Goal: Check status: Check status

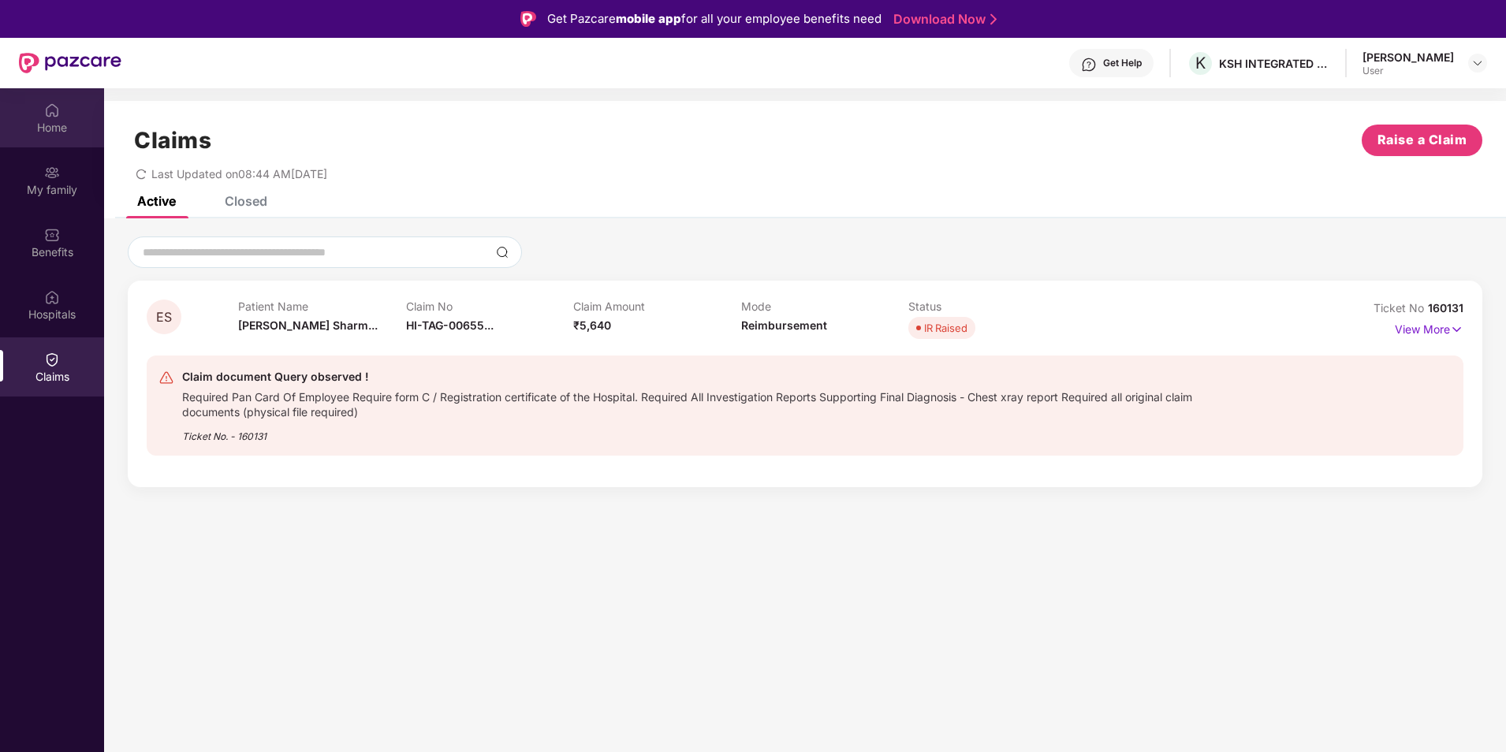
click at [63, 106] on div "Home" at bounding box center [52, 117] width 104 height 59
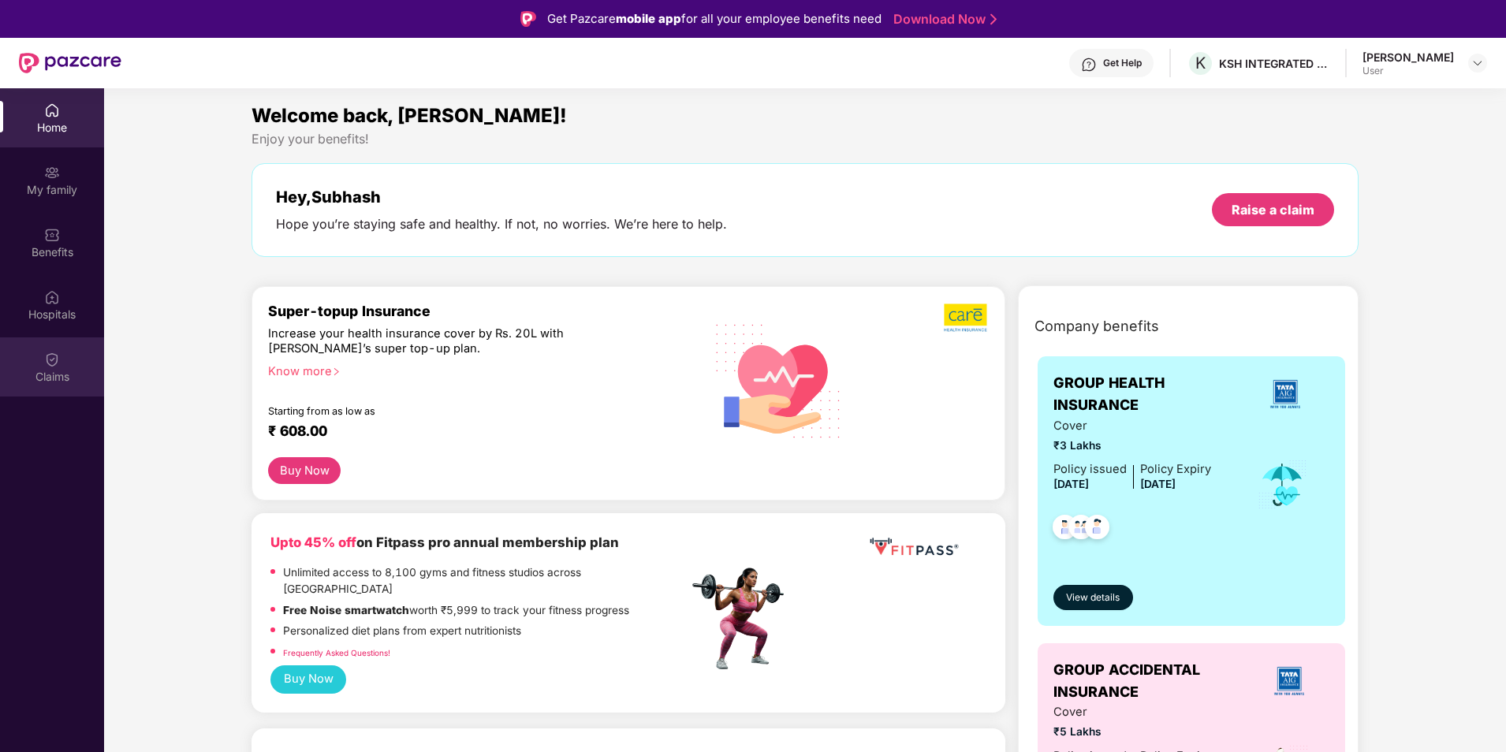
click at [43, 372] on div "Claims" at bounding box center [52, 377] width 104 height 16
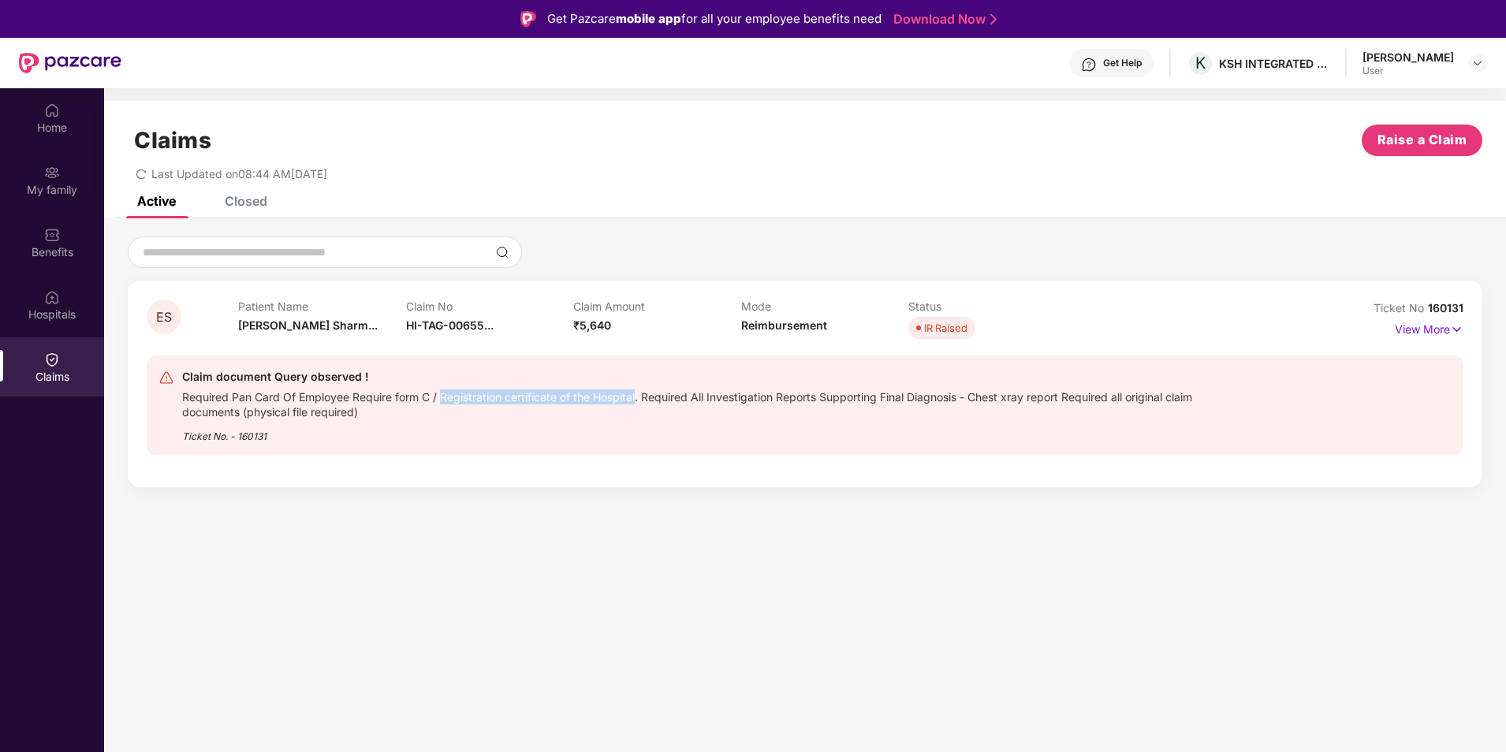
drag, startPoint x: 637, startPoint y: 397, endPoint x: 442, endPoint y: 400, distance: 194.7
click at [442, 400] on div "Required Pan Card Of Employee Require form C / Registration certificate of the …" at bounding box center [709, 402] width 1054 height 33
drag, startPoint x: 442, startPoint y: 400, endPoint x: 381, endPoint y: 434, distance: 70.2
click at [381, 434] on div "Ticket No. - 160131" at bounding box center [709, 431] width 1054 height 24
drag, startPoint x: 431, startPoint y: 396, endPoint x: 298, endPoint y: 391, distance: 133.3
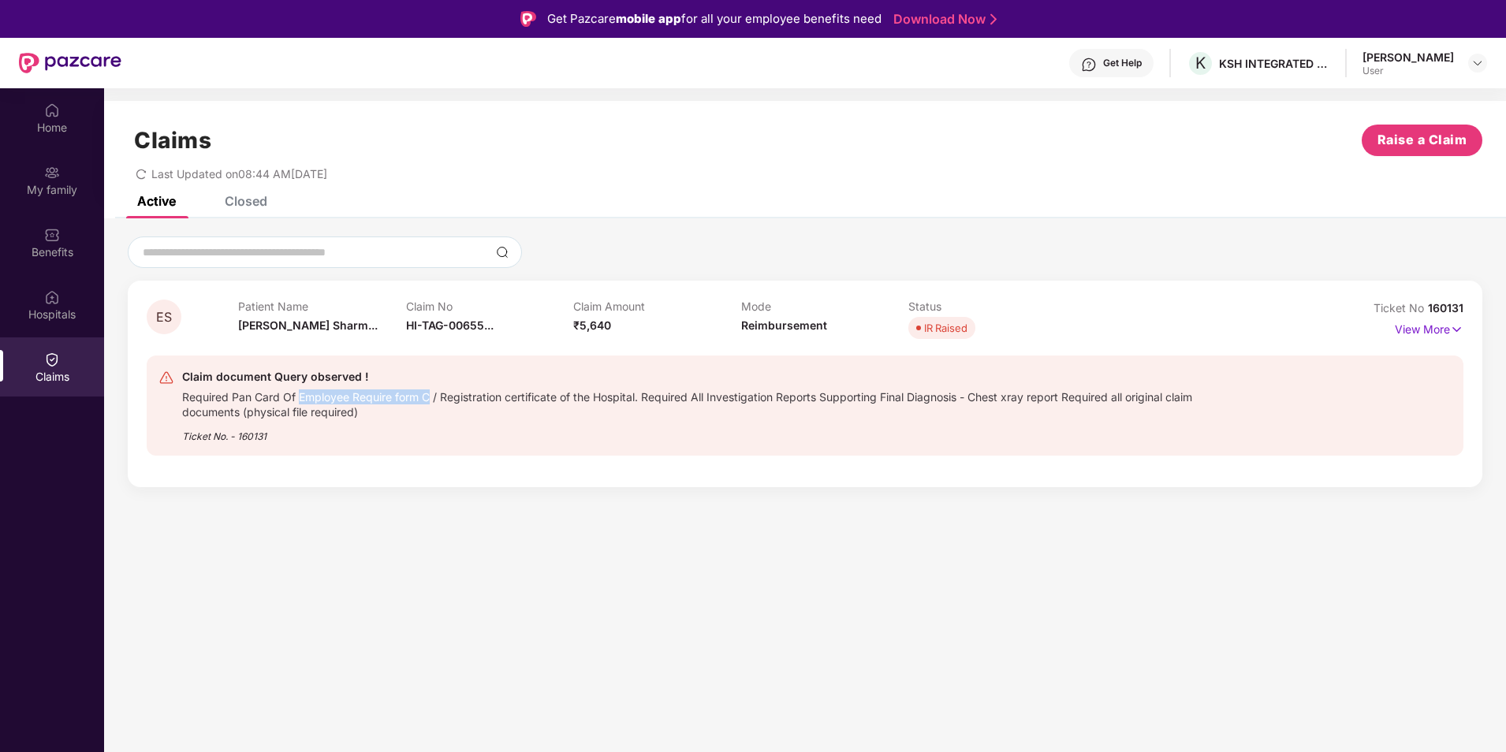
click at [298, 391] on div "Required Pan Card Of Employee Require form C / Registration certificate of the …" at bounding box center [709, 402] width 1054 height 33
drag, startPoint x: 637, startPoint y: 397, endPoint x: 299, endPoint y: 398, distance: 338.2
click at [299, 398] on div "Required Pan Card Of Employee Require form C / Registration certificate of the …" at bounding box center [709, 402] width 1054 height 33
click at [1414, 321] on p "View More" at bounding box center [1429, 327] width 69 height 21
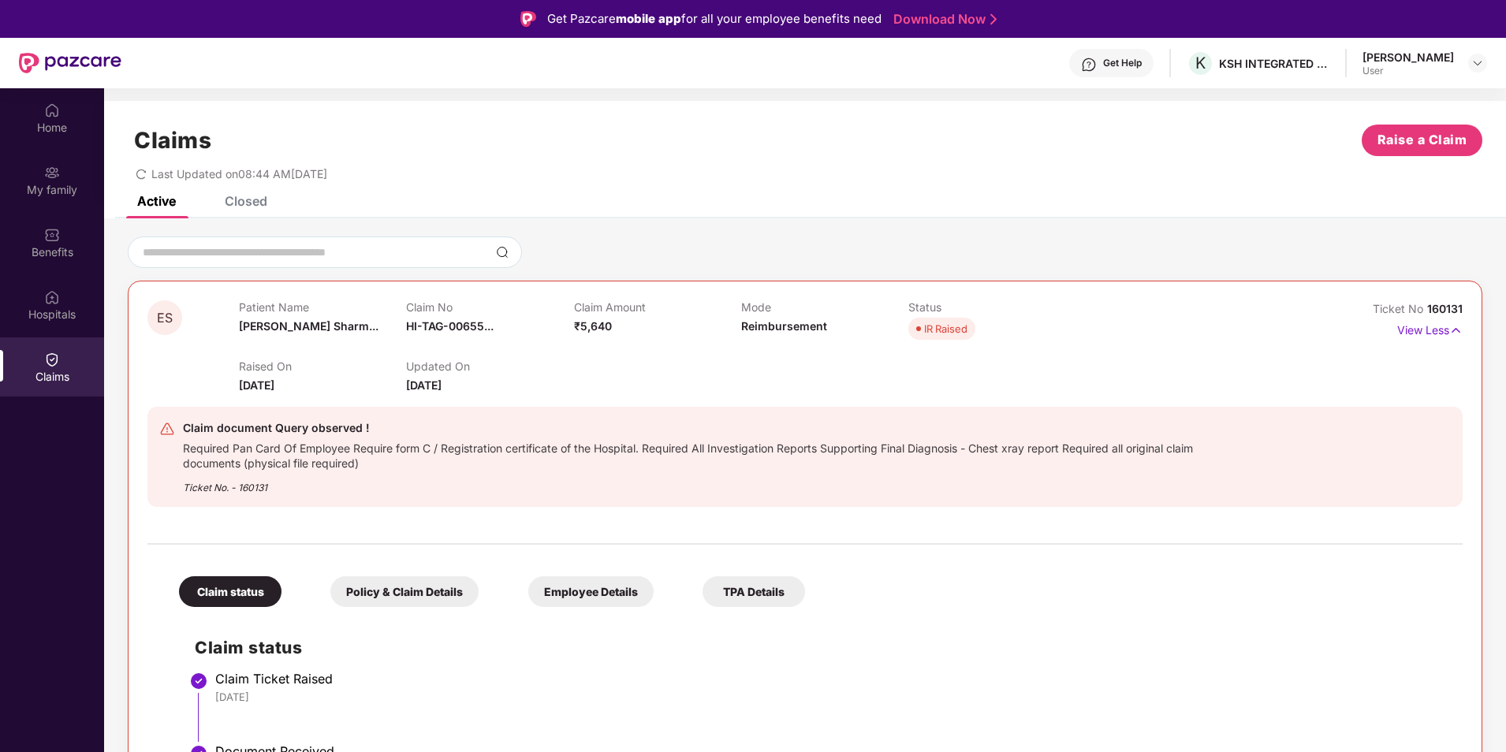
click at [487, 330] on span "HI-TAG-00655..." at bounding box center [450, 325] width 88 height 13
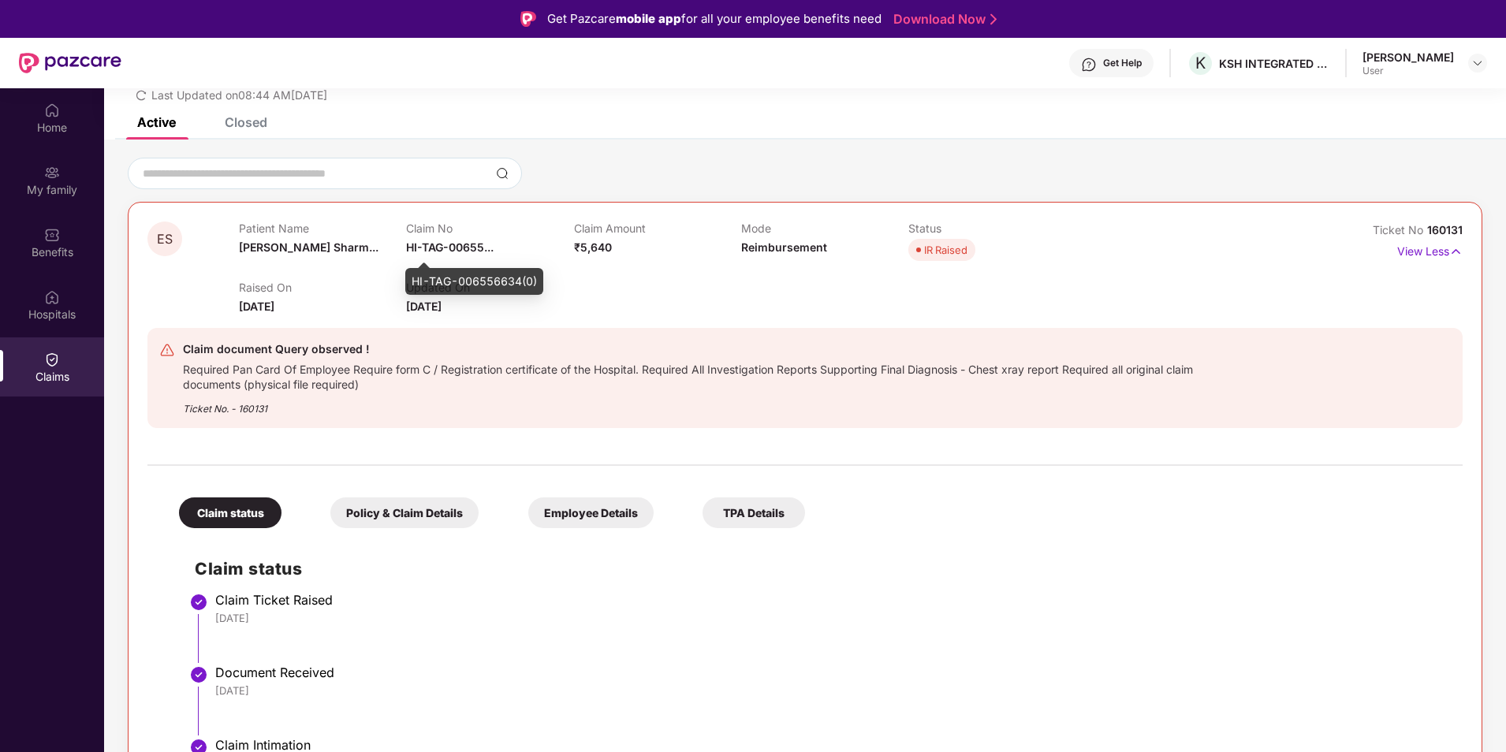
click at [481, 248] on span "HI-TAG-00655..." at bounding box center [450, 246] width 88 height 13
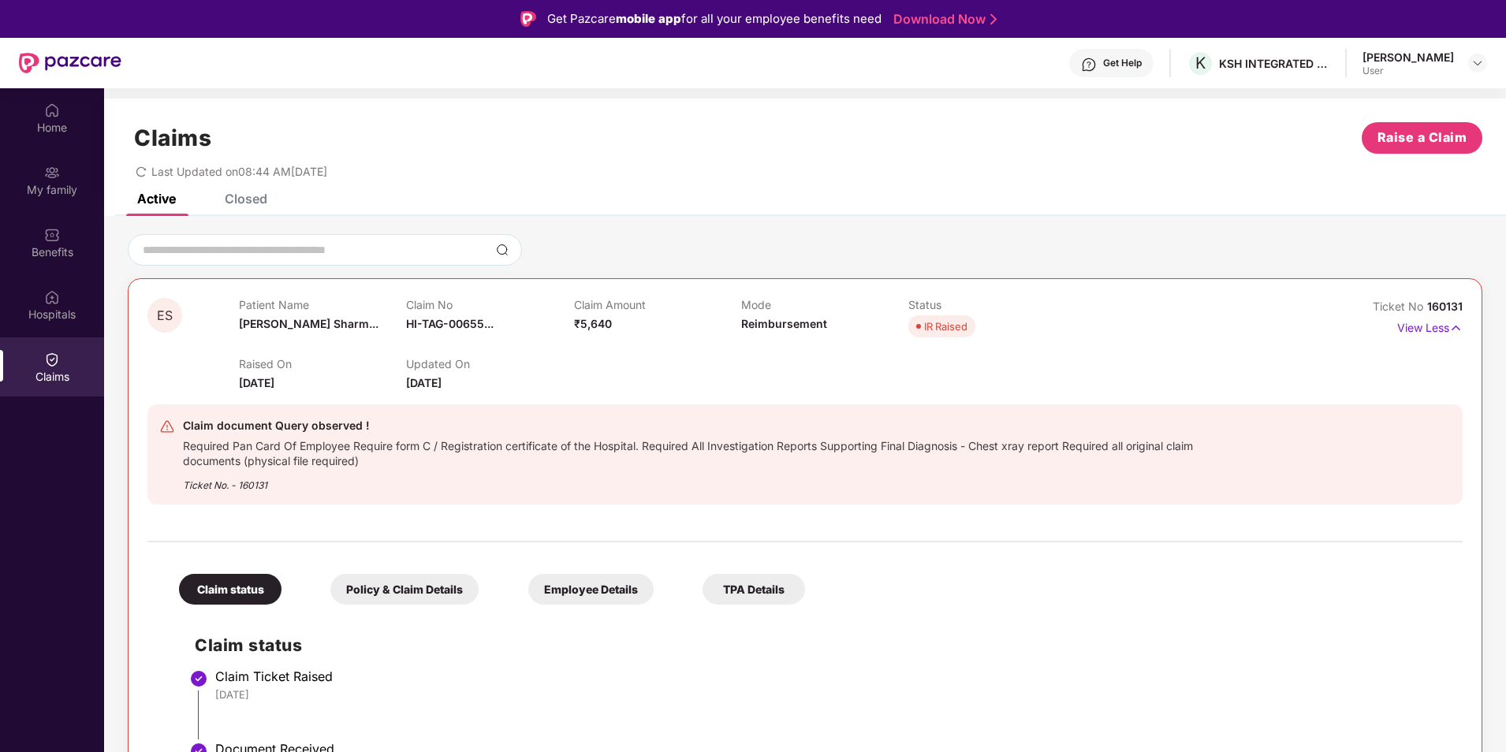
scroll to position [0, 0]
click at [226, 202] on div "Closed" at bounding box center [246, 201] width 43 height 16
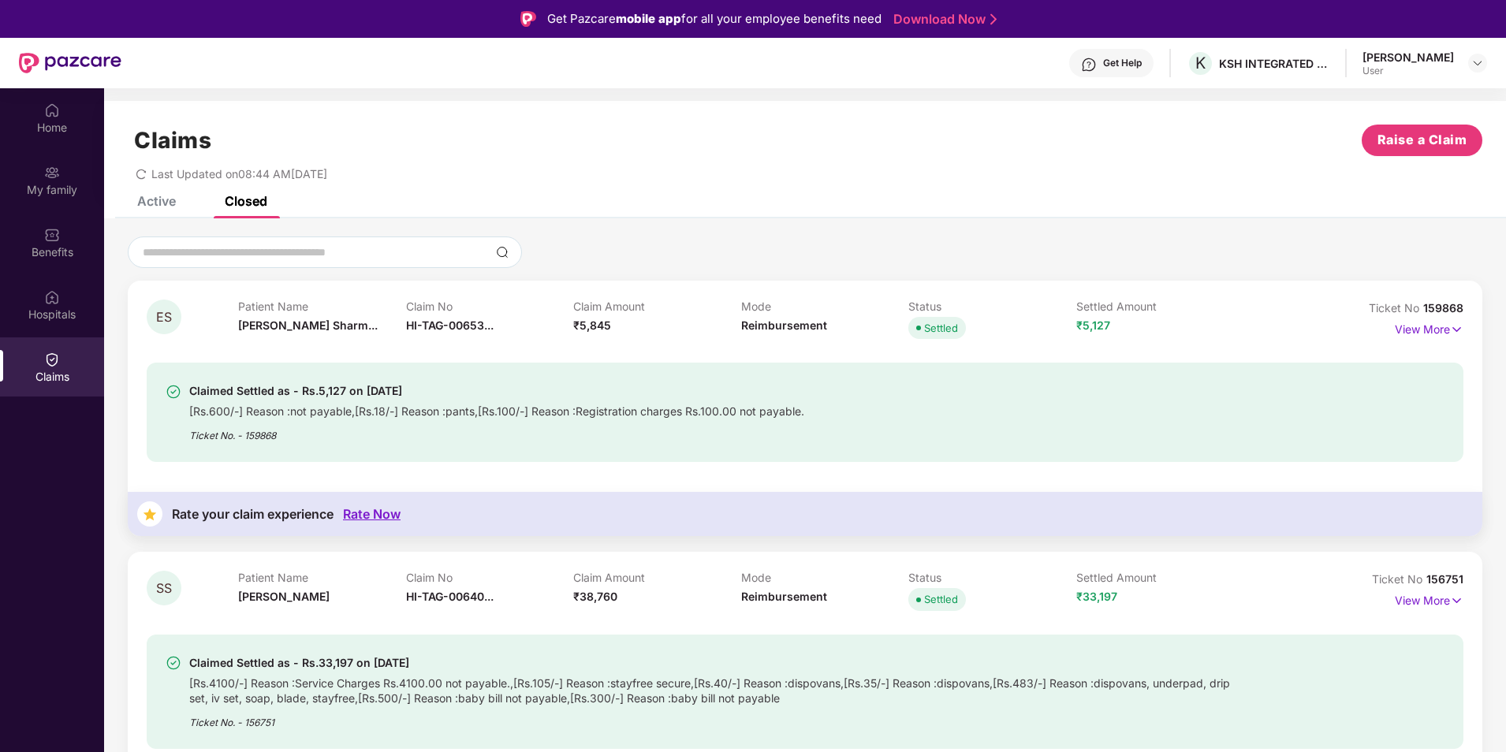
click at [330, 416] on div "[Rs.600/-] Reason :not payable,[Rs.18/-] Reason :pants,[Rs.100/-] Reason :Regis…" at bounding box center [496, 409] width 615 height 18
click at [316, 404] on div "[Rs.600/-] Reason :not payable,[Rs.18/-] Reason :pants,[Rs.100/-] Reason :Regis…" at bounding box center [496, 409] width 615 height 18
click at [892, 447] on div "Claimed Settled as - Rs.5,127 on [DATE] [Rs.600/-] Reason :not payable,[Rs.18/-…" at bounding box center [805, 412] width 1317 height 99
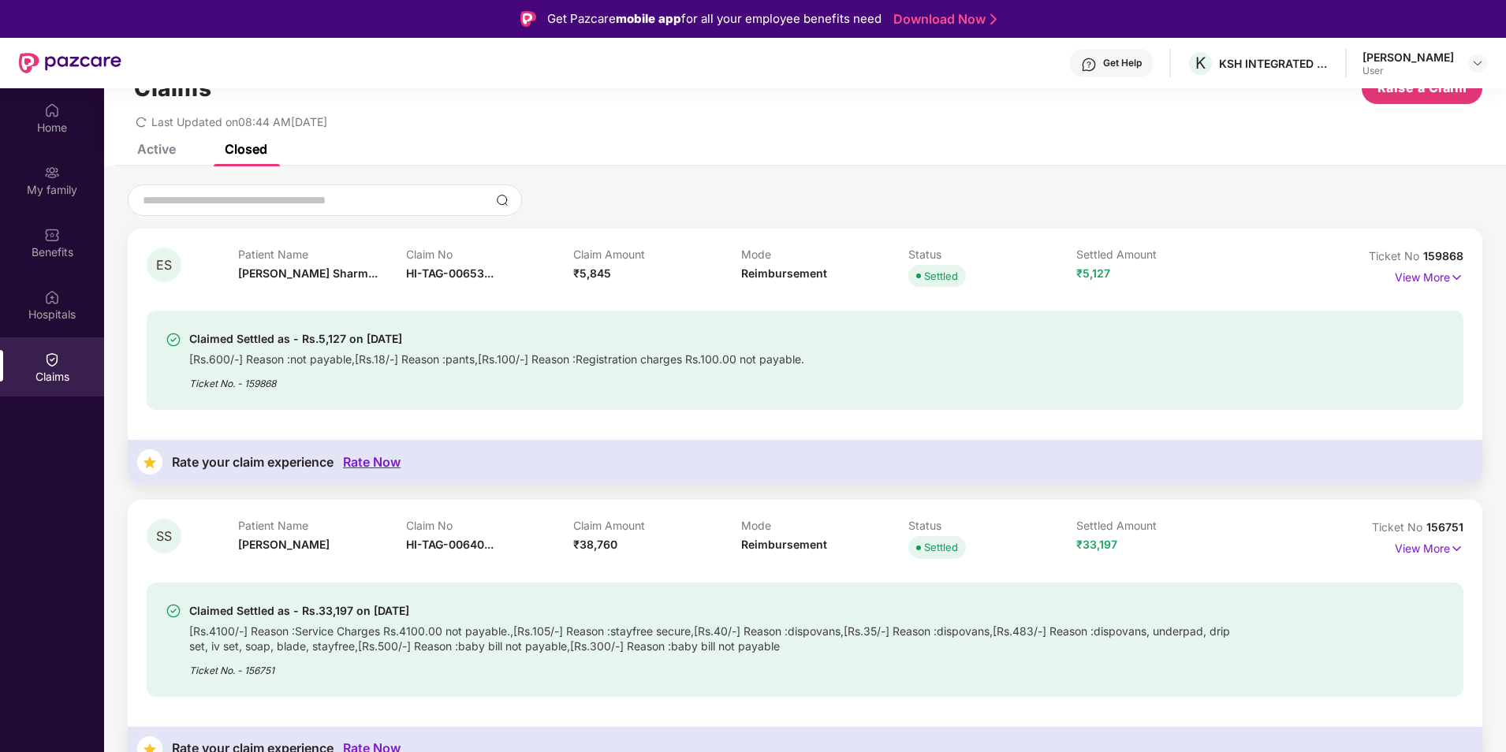
scroll to position [79, 0]
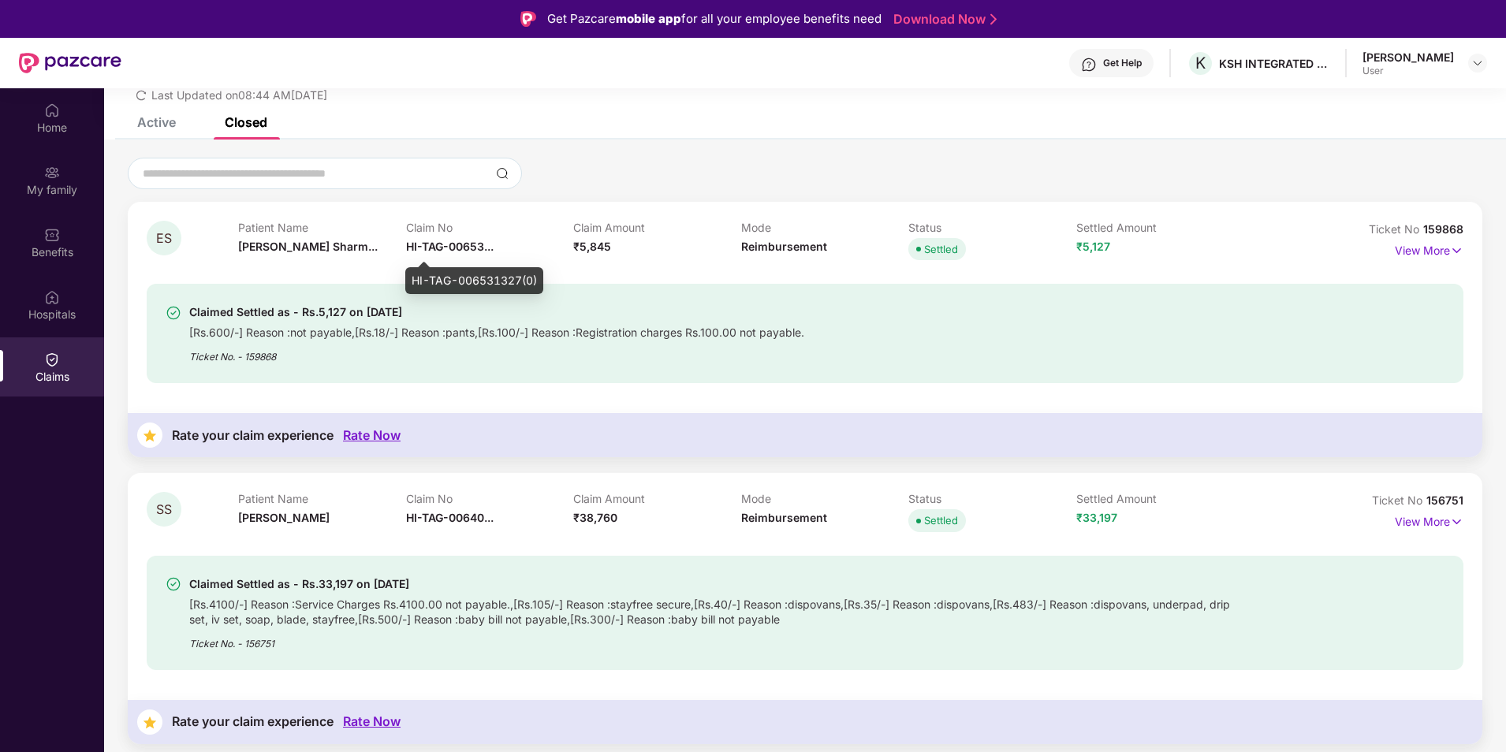
click at [464, 246] on span "HI-TAG-00653..." at bounding box center [450, 246] width 88 height 13
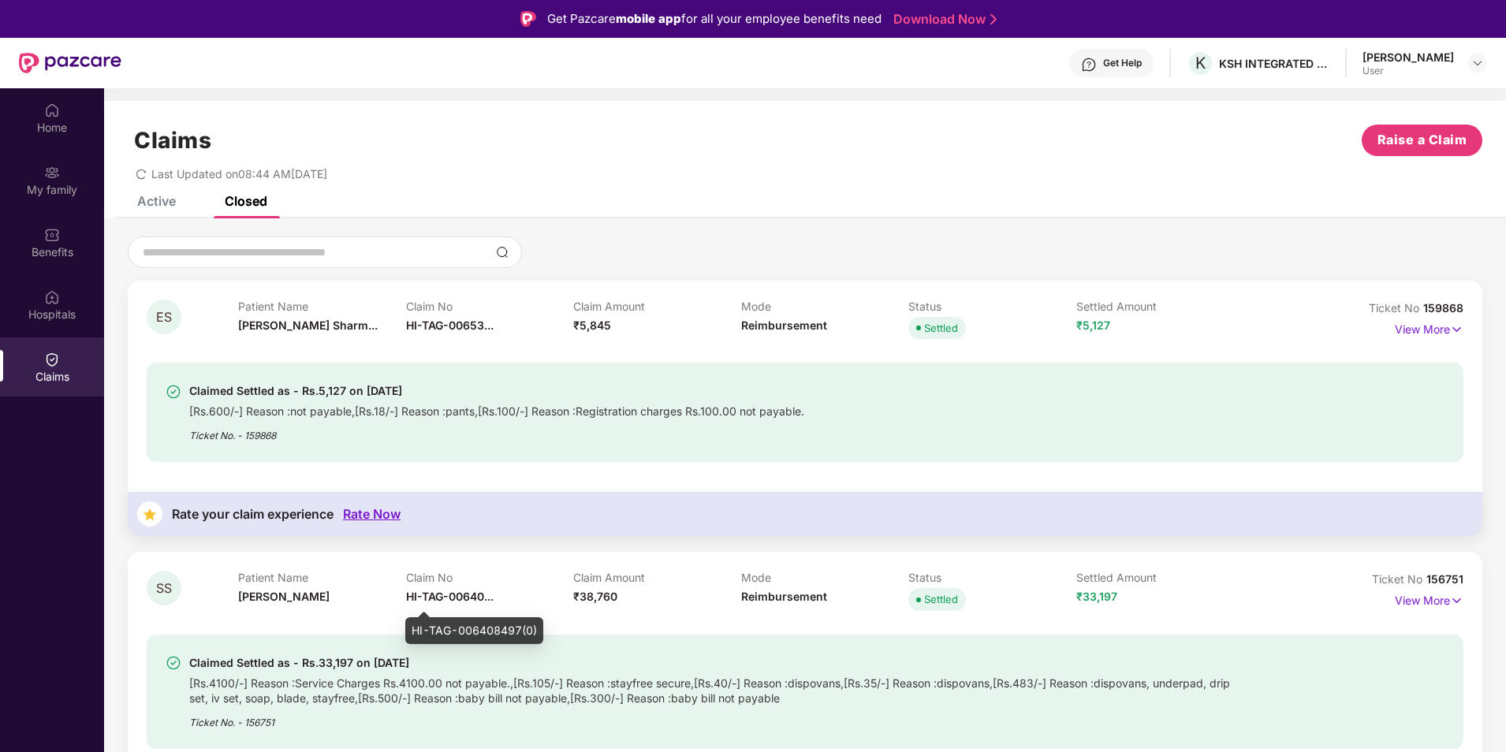
click at [483, 592] on span "HI-TAG-00640..." at bounding box center [450, 596] width 88 height 13
drag, startPoint x: 483, startPoint y: 592, endPoint x: 572, endPoint y: 537, distance: 104.1
click at [572, 537] on div "ES Patient Name [PERSON_NAME]... Claim No HI-TAG-00653... Claim Amount ₹5,845 M…" at bounding box center [805, 650] width 1354 height 739
